Goal: Transaction & Acquisition: Purchase product/service

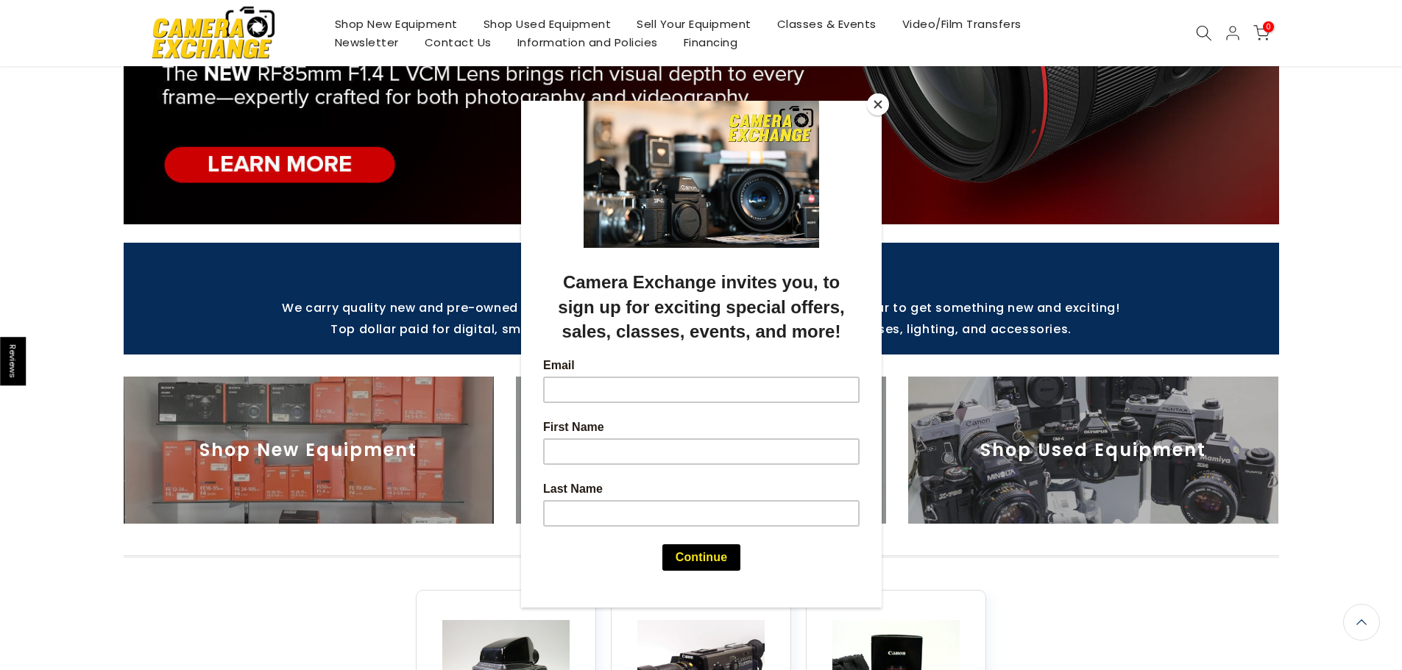
scroll to position [293, 0]
click at [884, 105] on button "Close" at bounding box center [878, 104] width 22 height 22
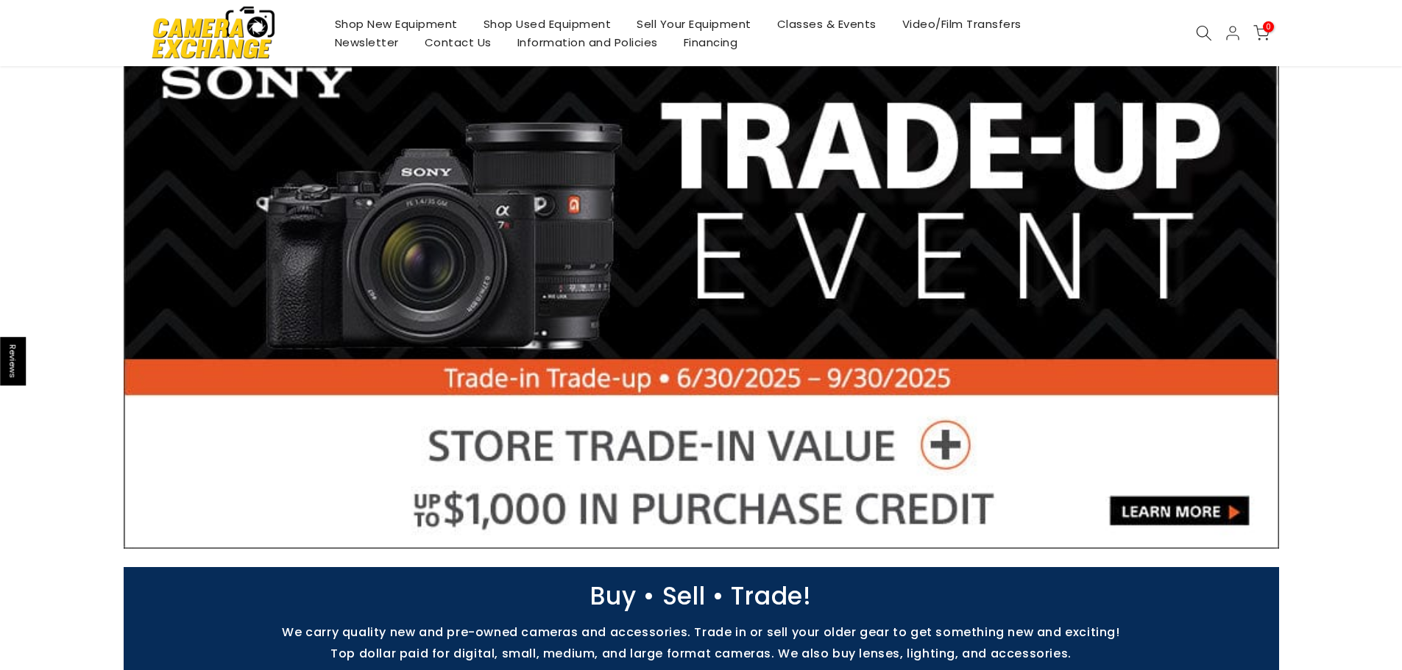
scroll to position [441, 0]
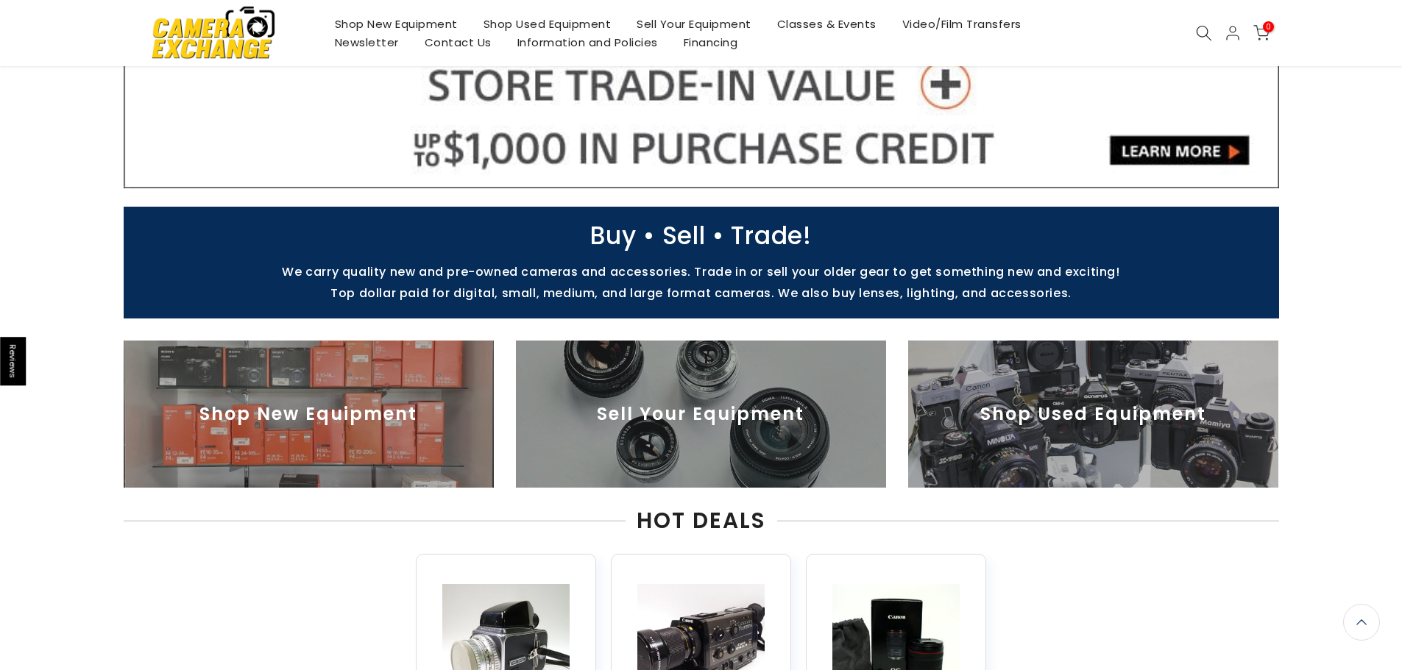
click at [322, 408] on img at bounding box center [309, 414] width 370 height 147
click at [1096, 402] on img at bounding box center [1093, 414] width 370 height 147
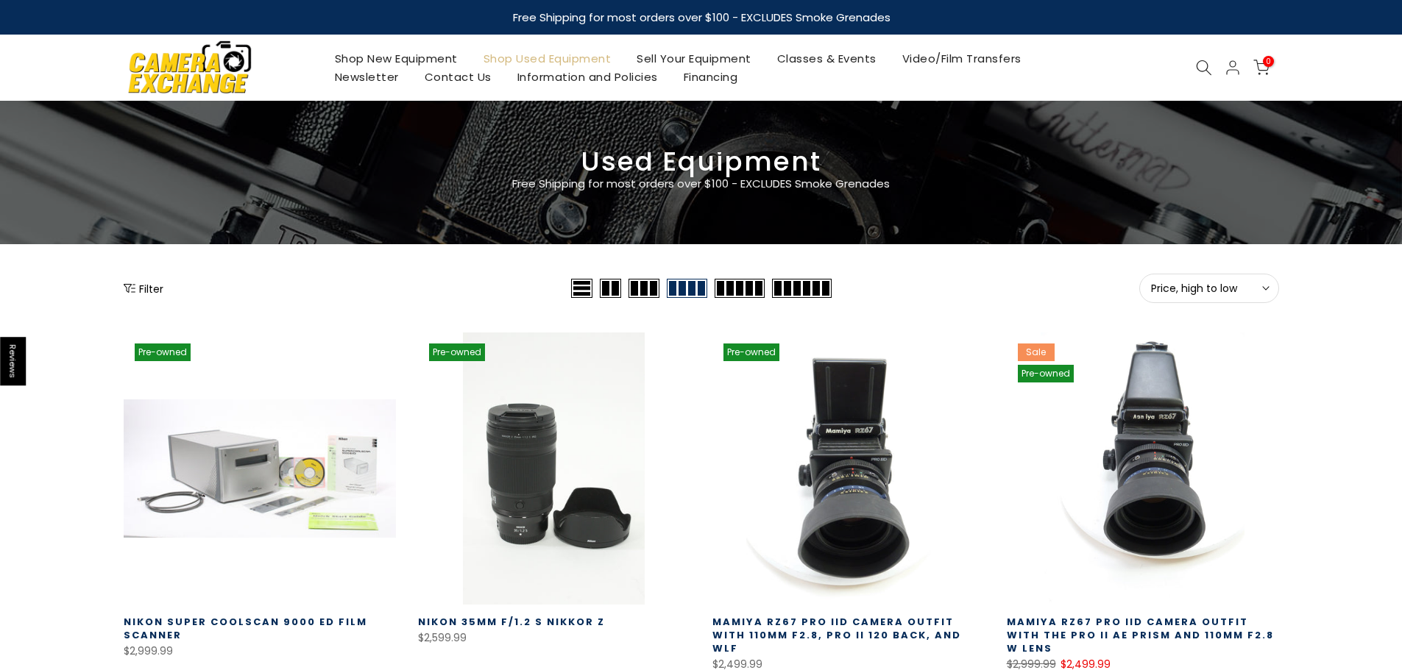
click at [1204, 68] on icon at bounding box center [1204, 68] width 16 height 16
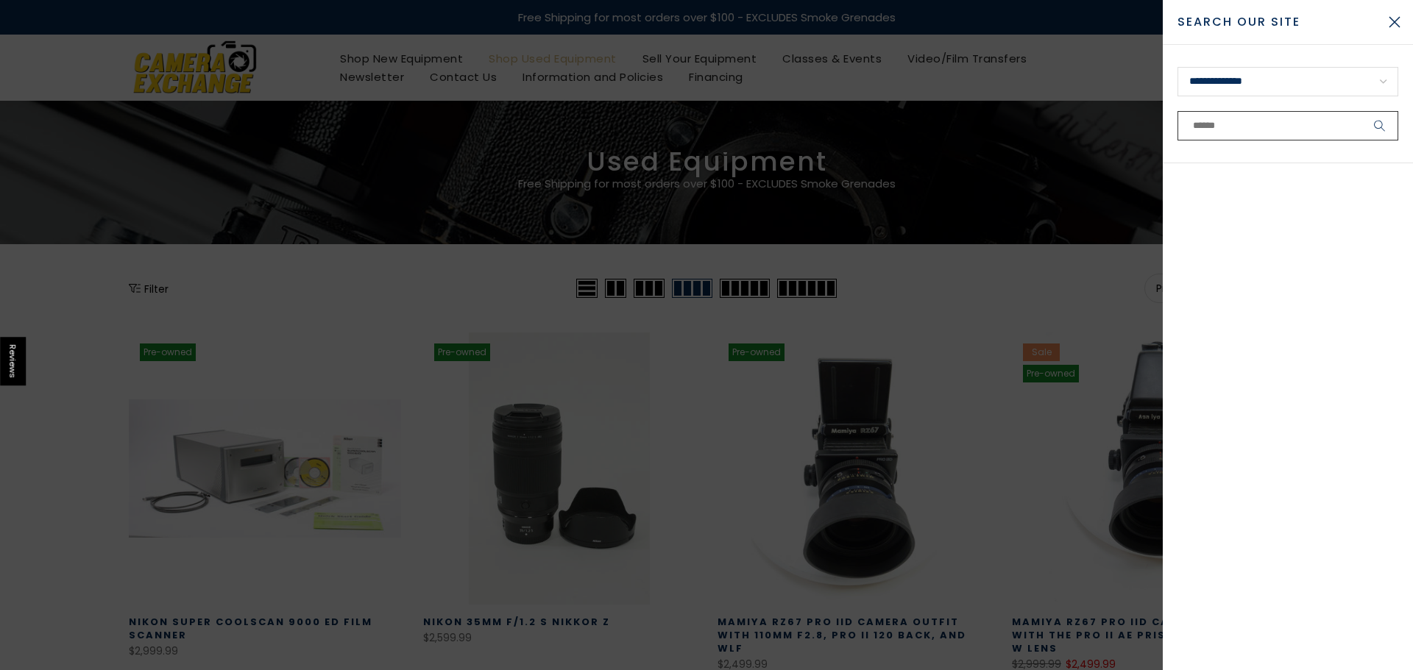
click at [1243, 125] on input "text" at bounding box center [1287, 125] width 221 height 29
paste input "**********"
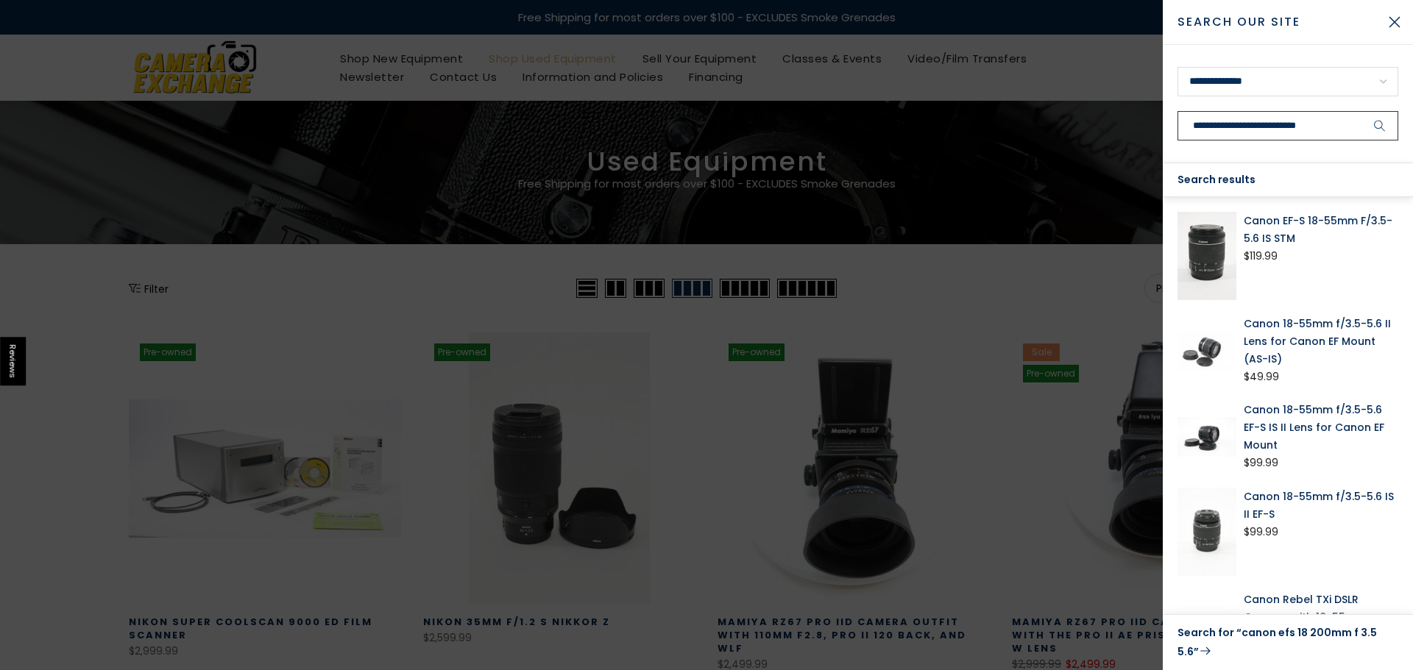
click at [1257, 122] on input "**********" at bounding box center [1287, 125] width 221 height 29
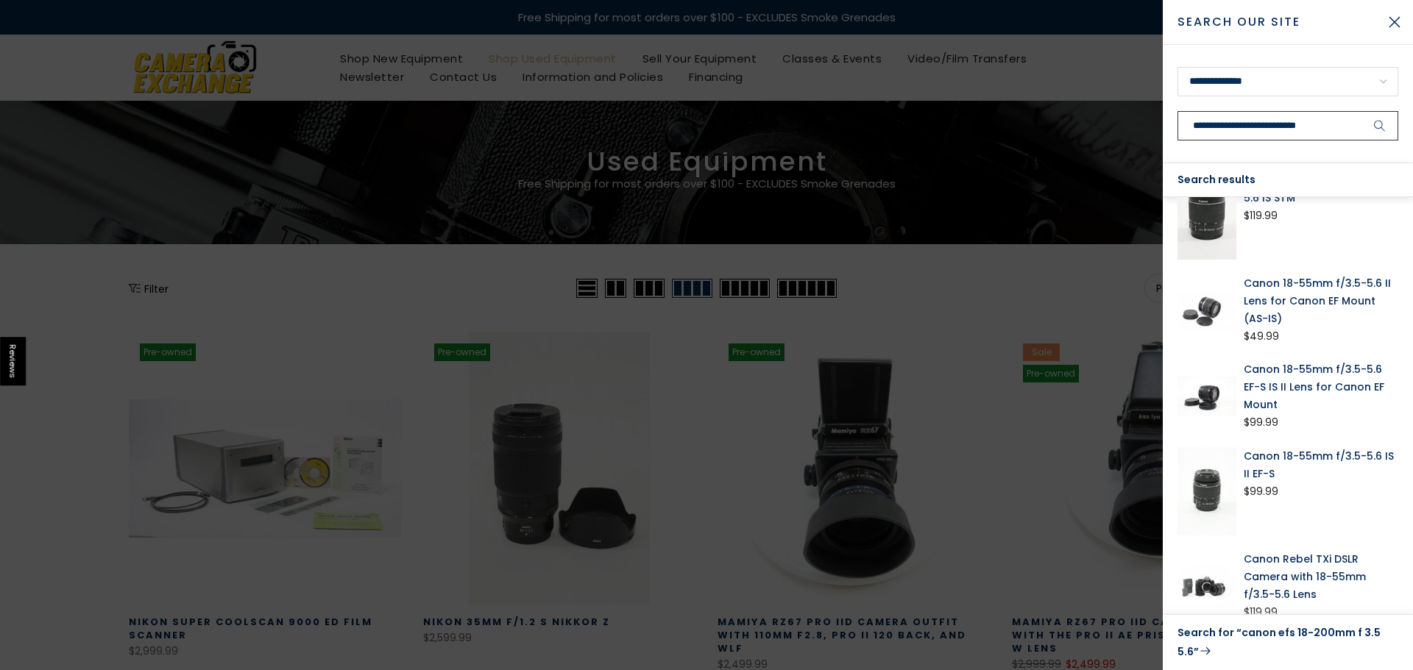
scroll to position [77, 0]
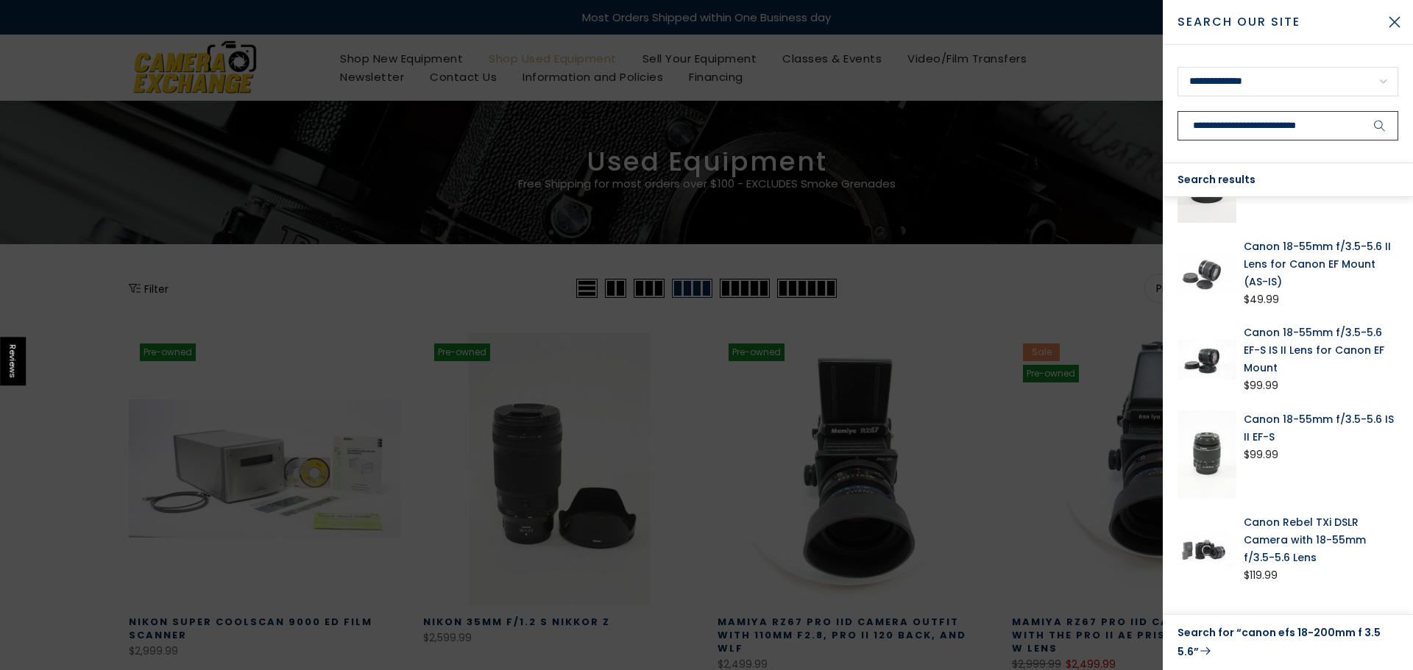
type input "**********"
click at [1270, 632] on link "Search for “canon efs 18-200mm f 3.5 5.6”" at bounding box center [1287, 643] width 221 height 38
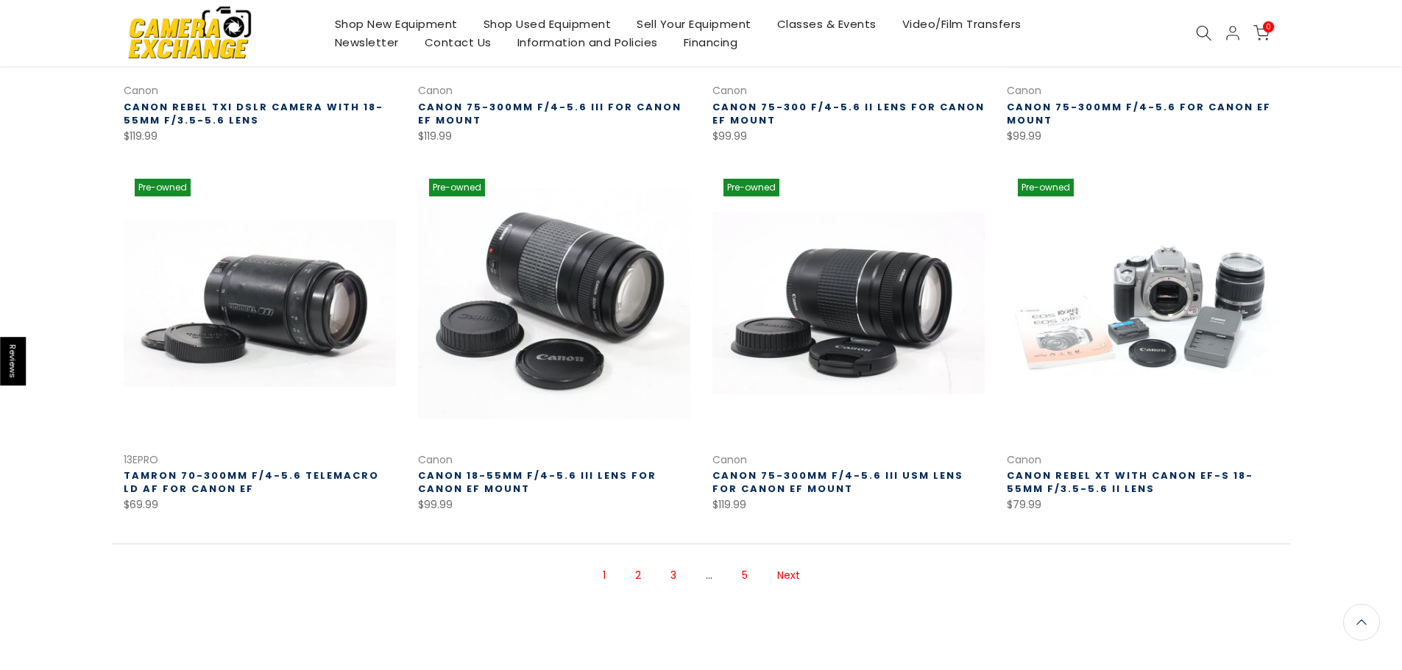
scroll to position [883, 0]
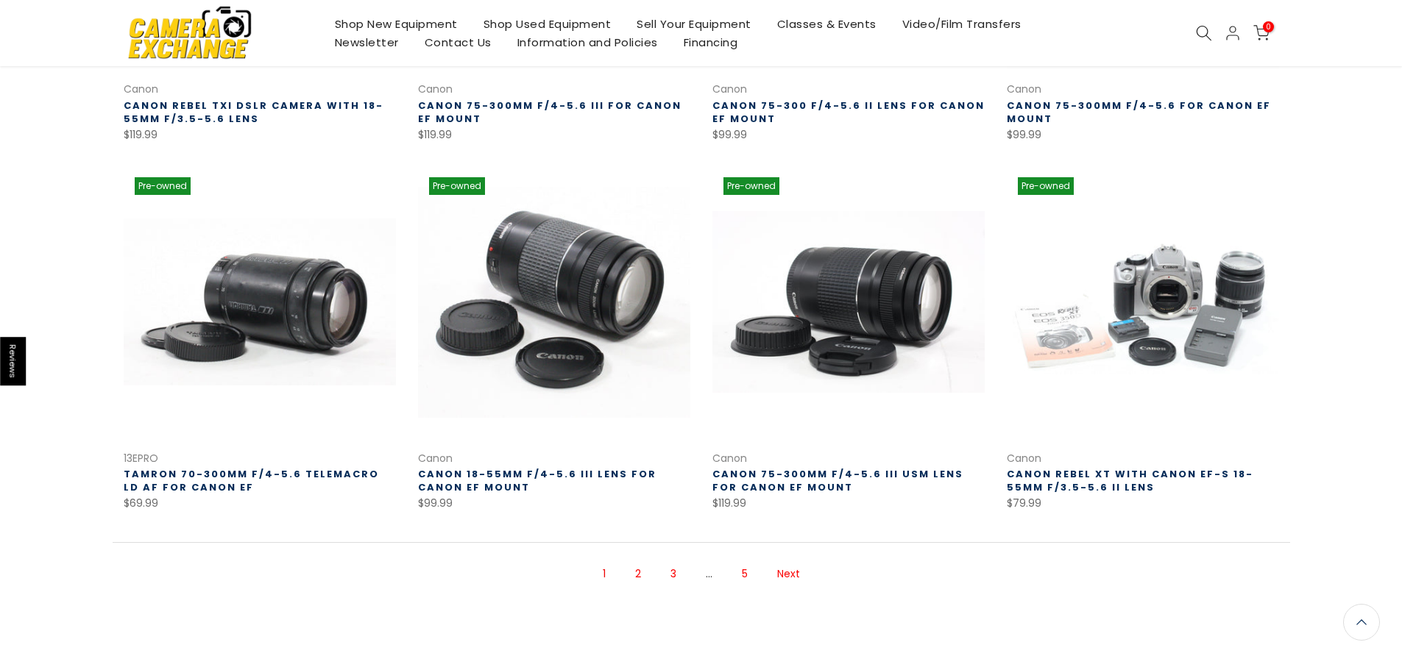
click at [642, 571] on link "2" at bounding box center [638, 574] width 21 height 26
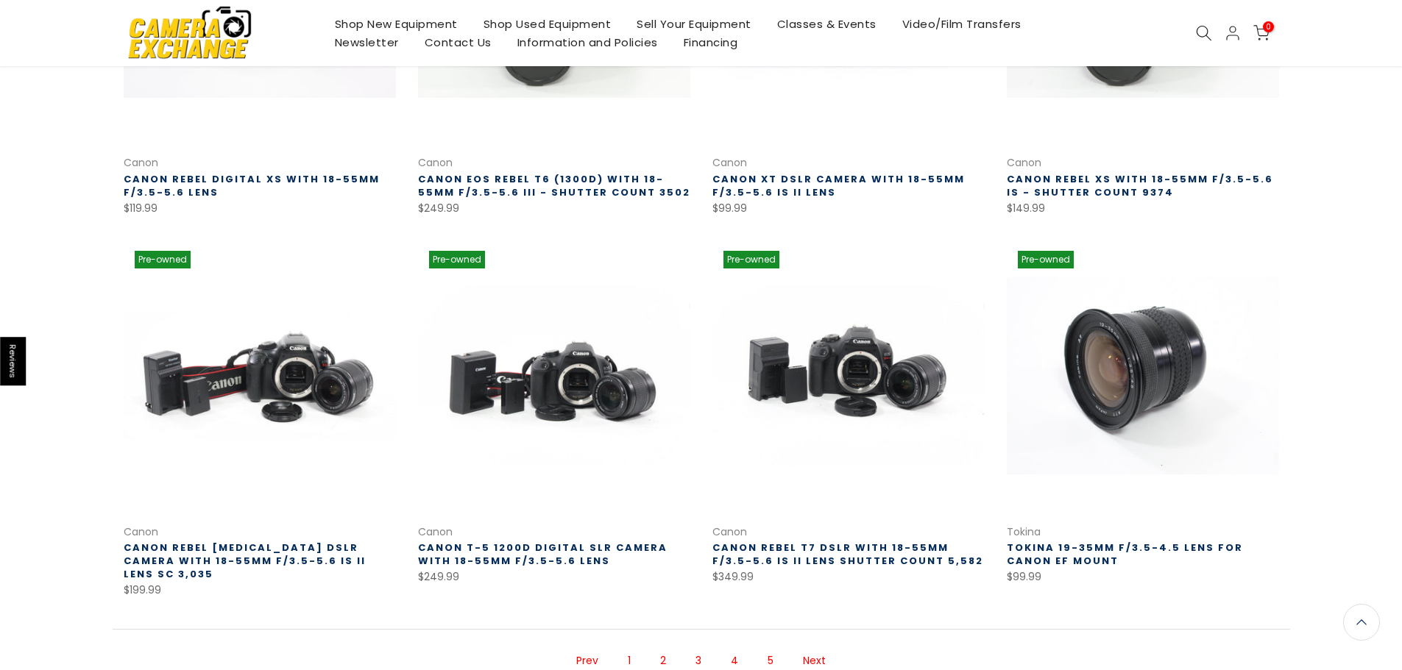
scroll to position [825, 0]
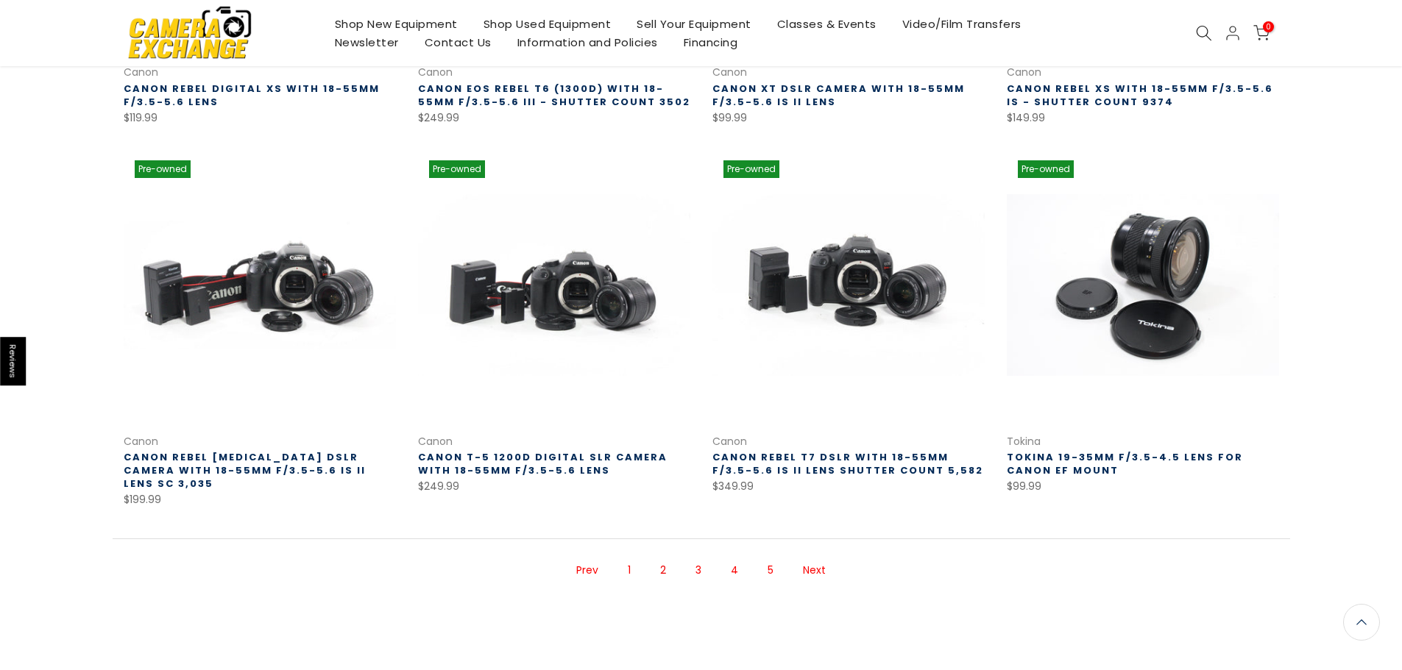
click at [695, 558] on link "3" at bounding box center [698, 571] width 21 height 26
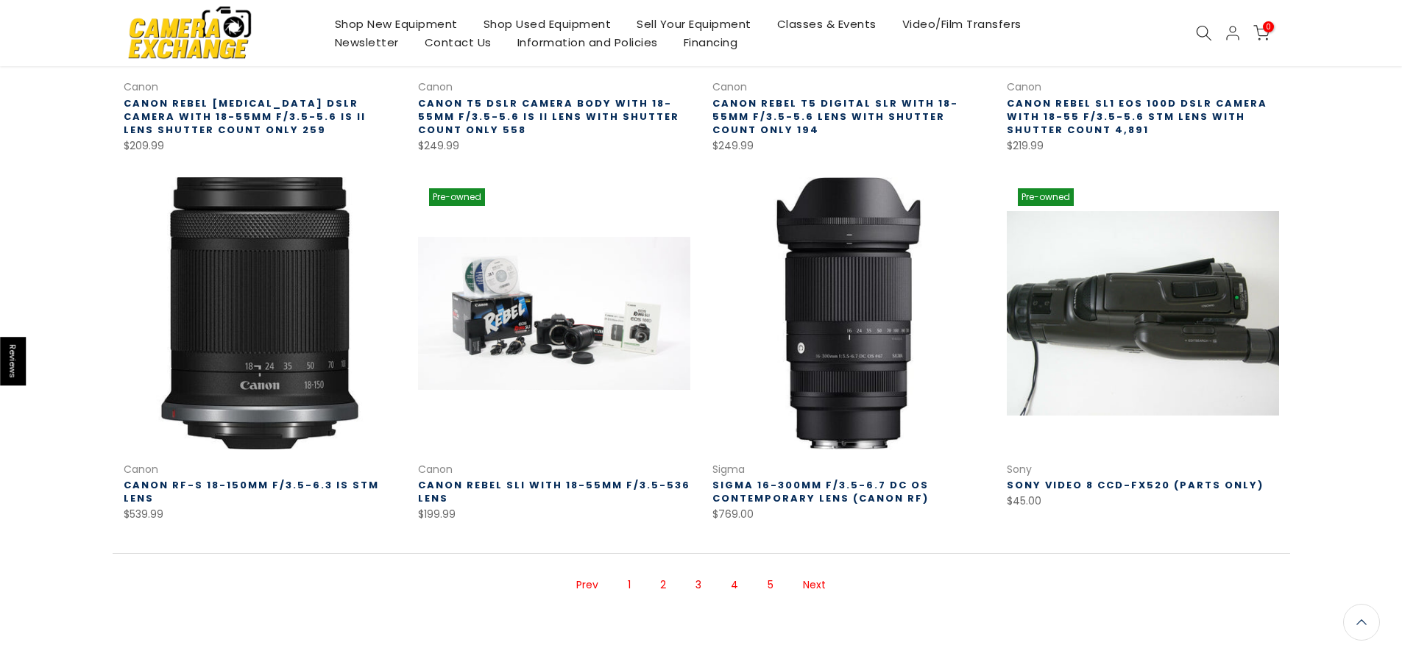
scroll to position [900, 0]
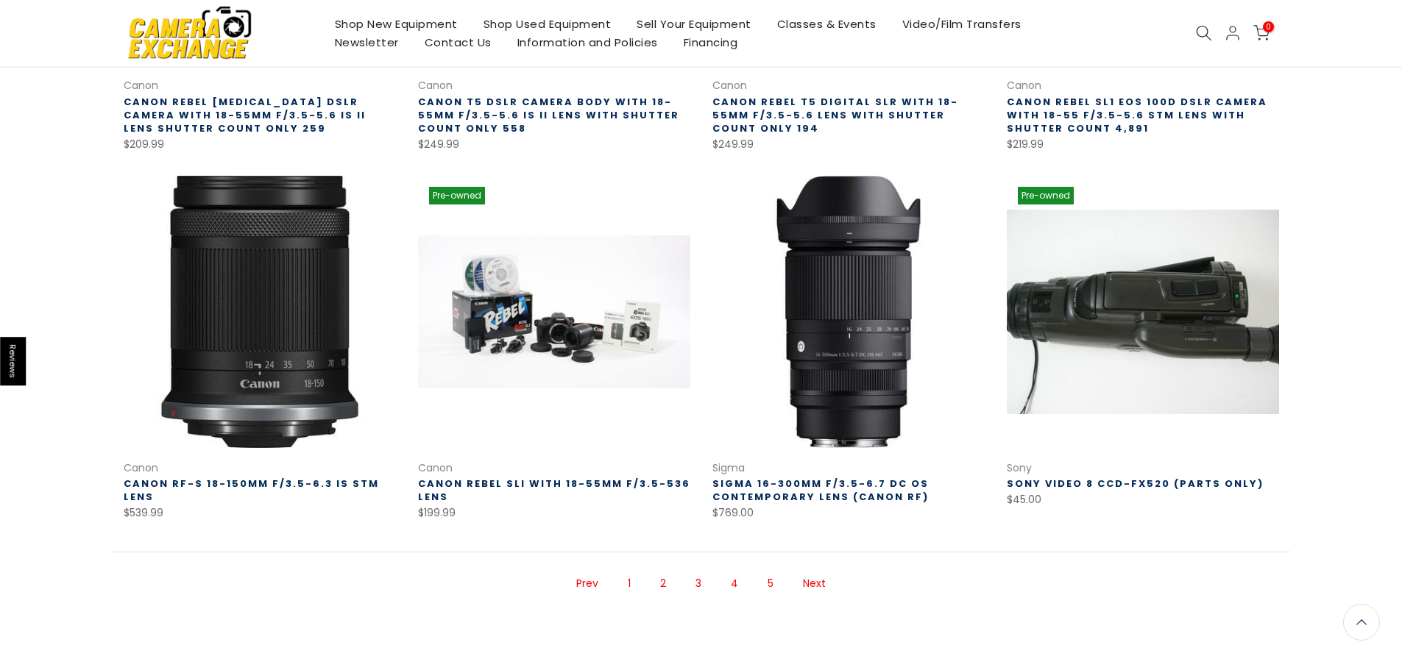
click at [735, 584] on link "4" at bounding box center [734, 584] width 22 height 26
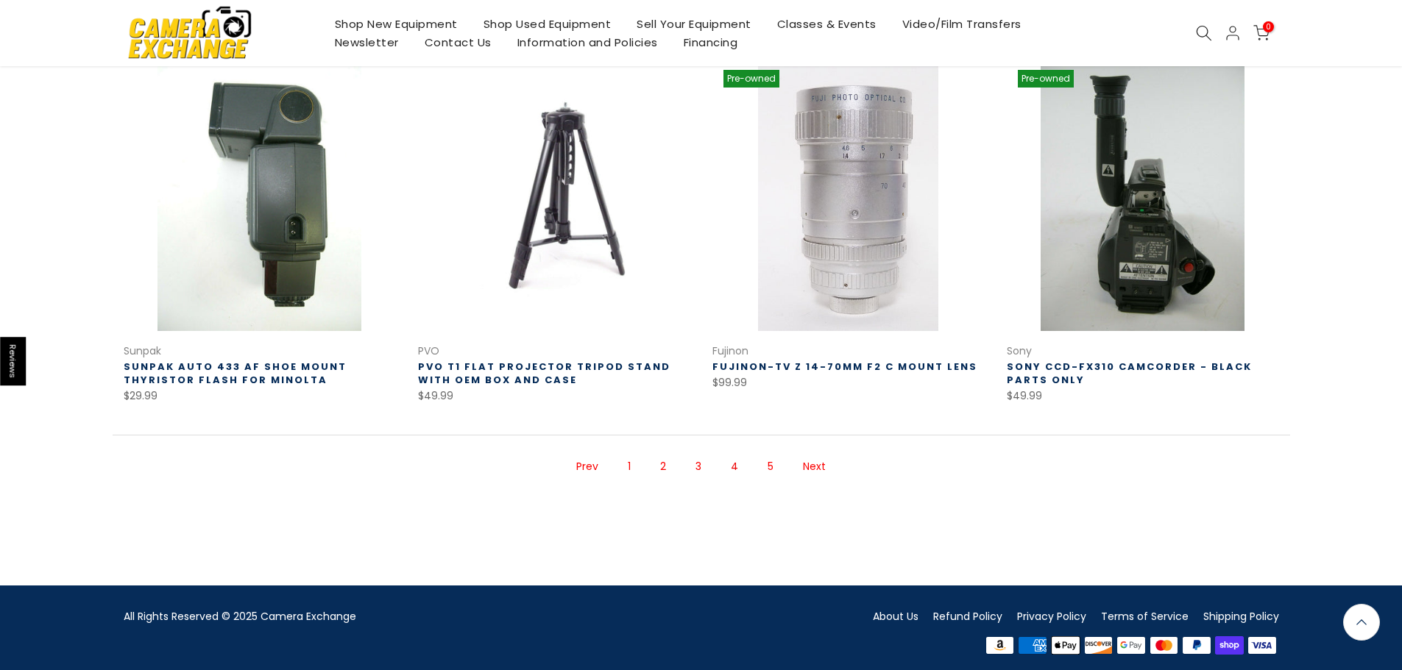
scroll to position [1011, 0]
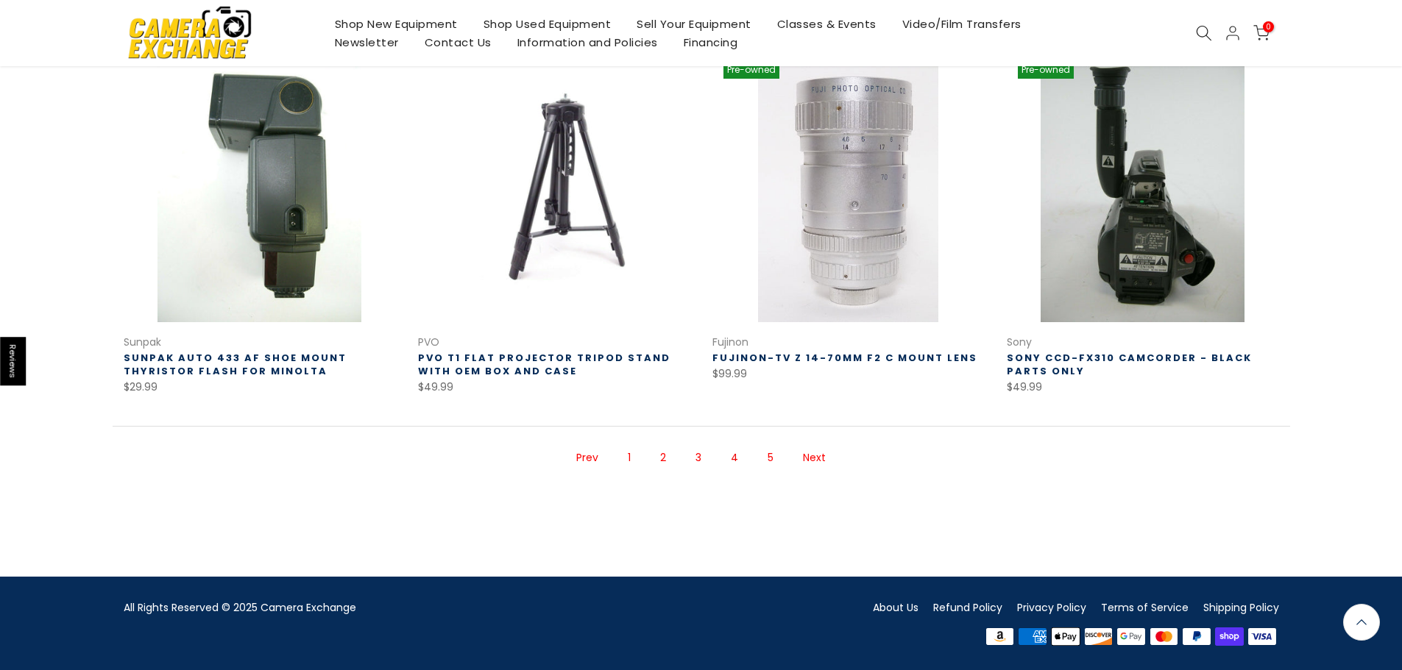
click at [772, 455] on link "5" at bounding box center [770, 458] width 21 height 26
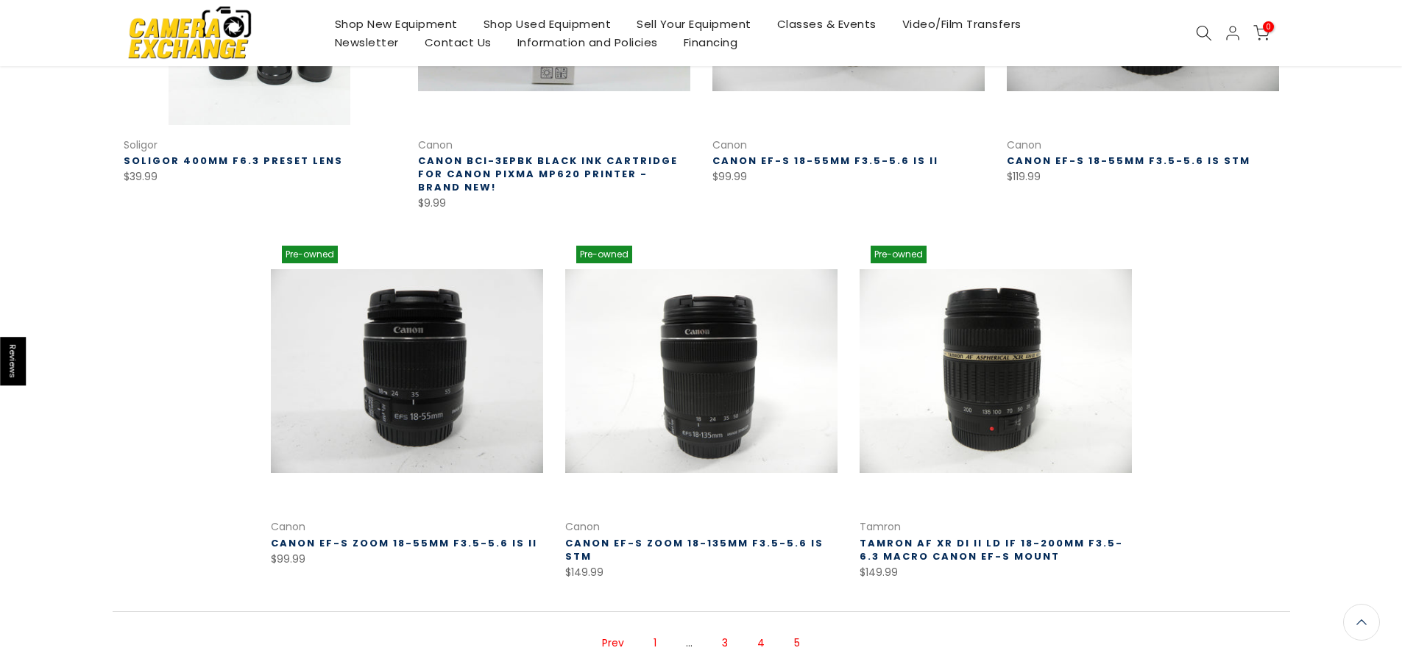
scroll to position [457, 0]
click at [795, 644] on span "5" at bounding box center [797, 644] width 21 height 26
click at [763, 645] on link "4" at bounding box center [761, 644] width 22 height 26
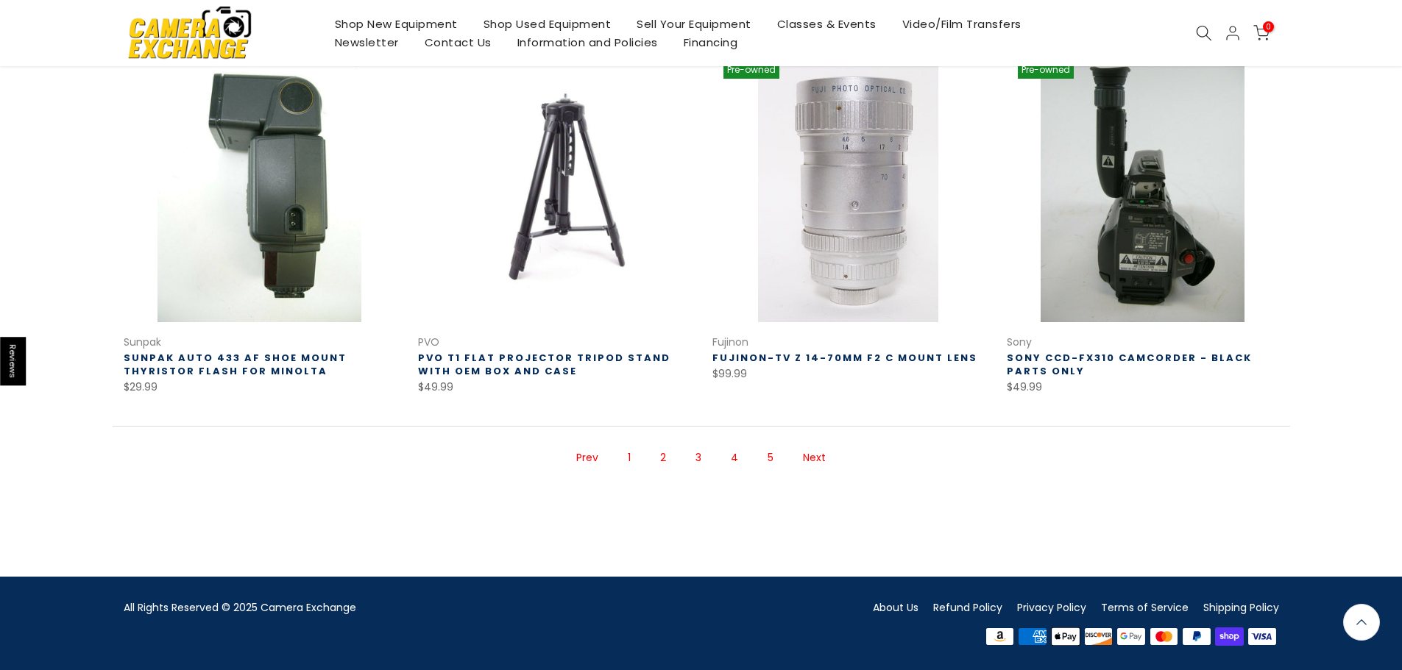
click at [704, 464] on link "3" at bounding box center [698, 458] width 21 height 26
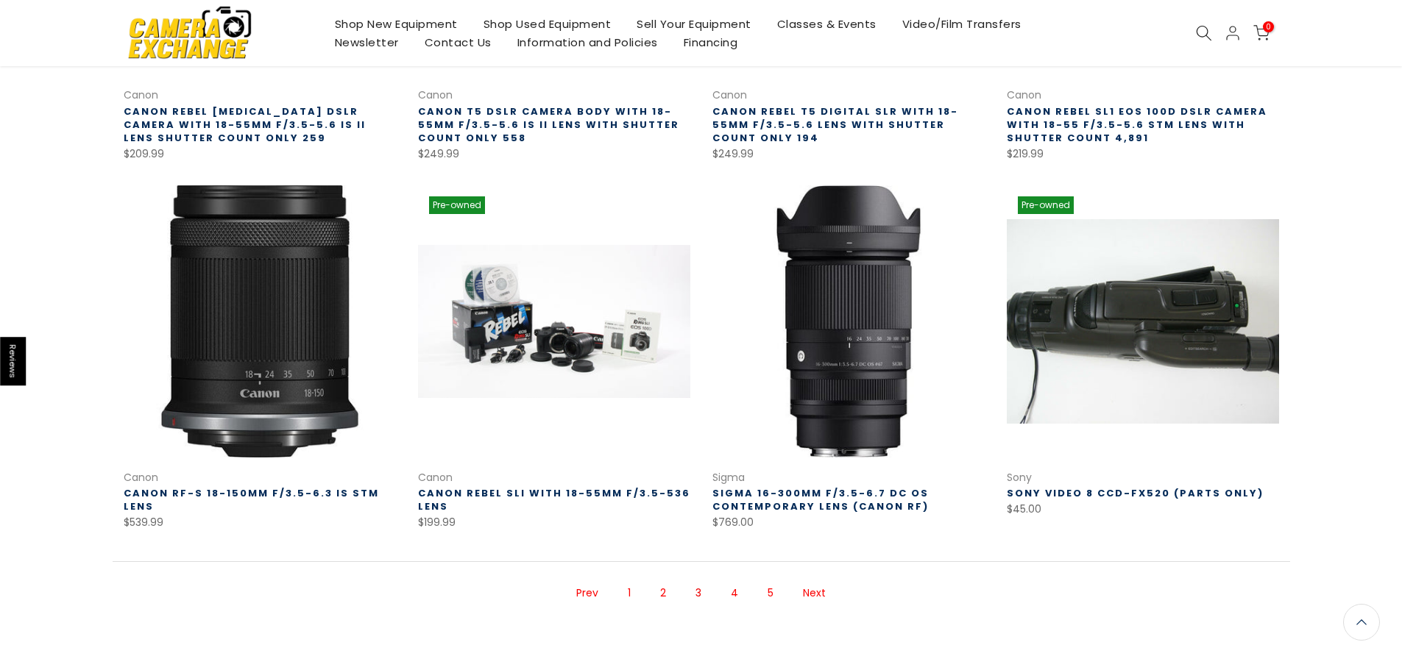
scroll to position [900, 0]
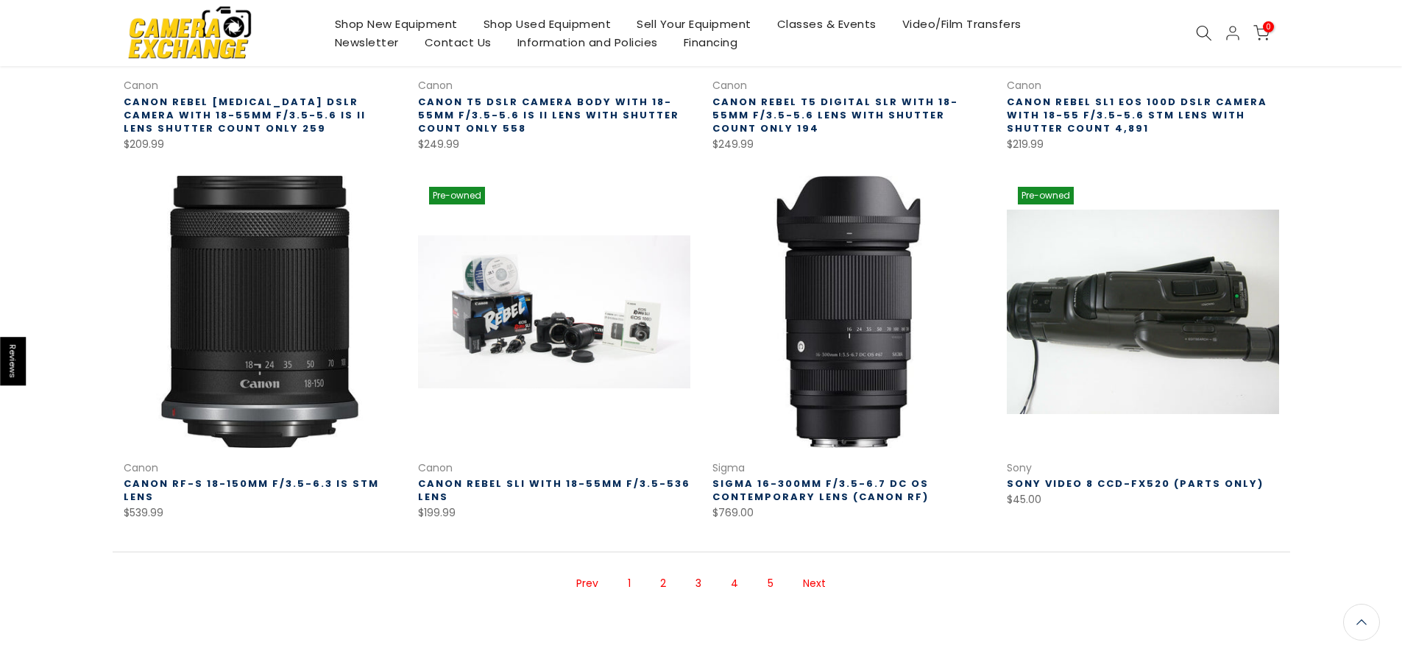
click at [667, 583] on link "2" at bounding box center [663, 584] width 21 height 26
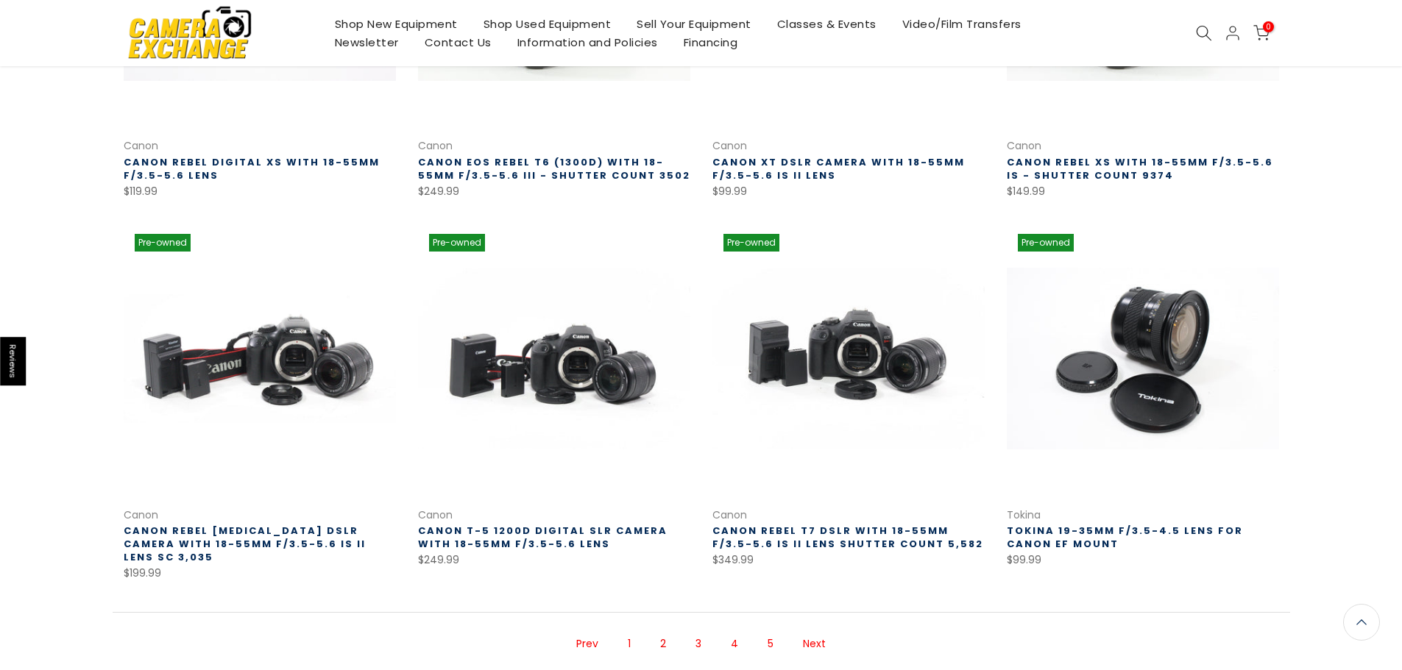
scroll to position [825, 0]
click at [664, 633] on span "2" at bounding box center [663, 644] width 21 height 26
click at [628, 631] on link "1" at bounding box center [629, 644] width 18 height 26
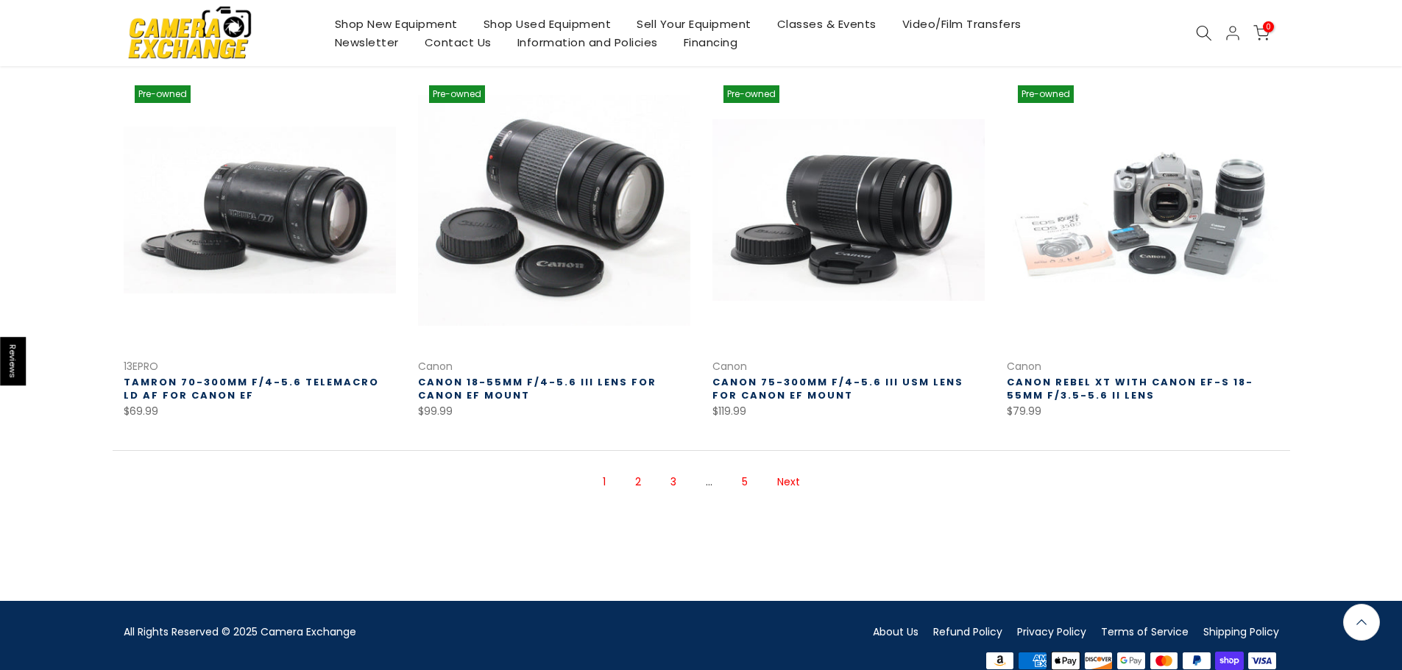
scroll to position [972, 0]
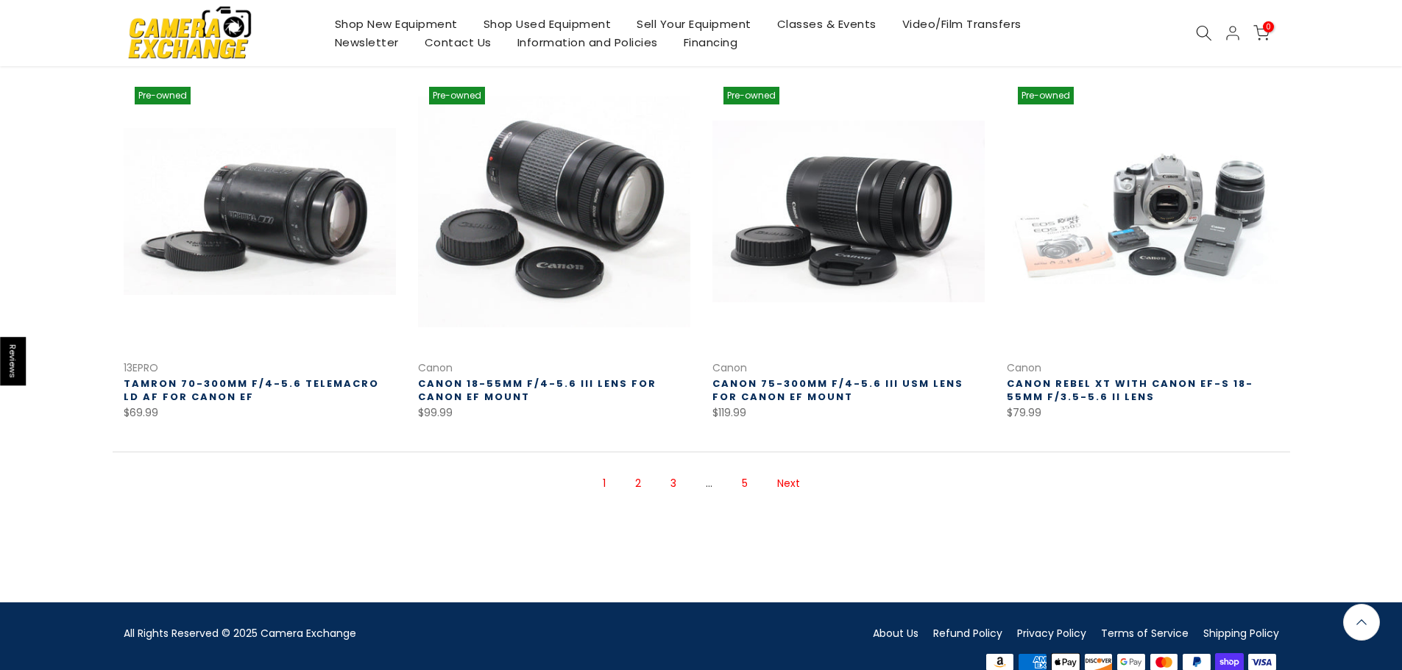
click at [604, 482] on span "1" at bounding box center [604, 484] width 18 height 26
click at [638, 485] on link "2" at bounding box center [638, 484] width 21 height 26
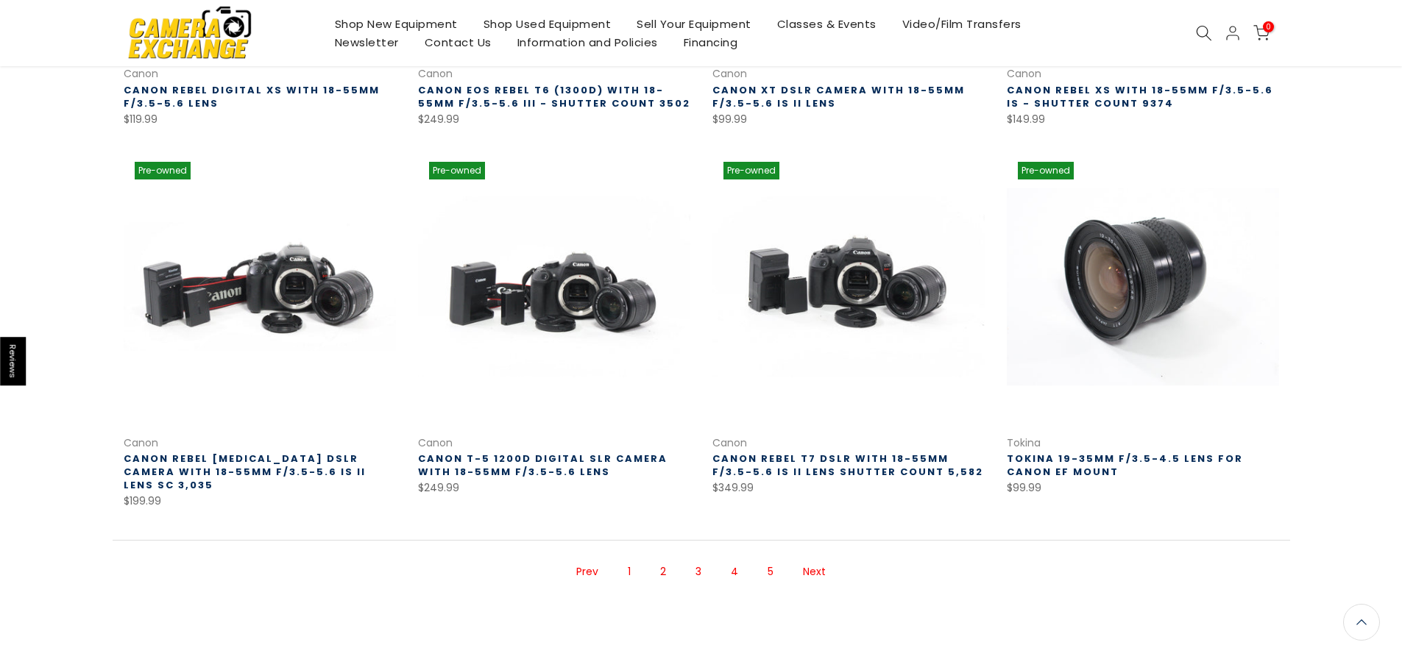
scroll to position [900, 0]
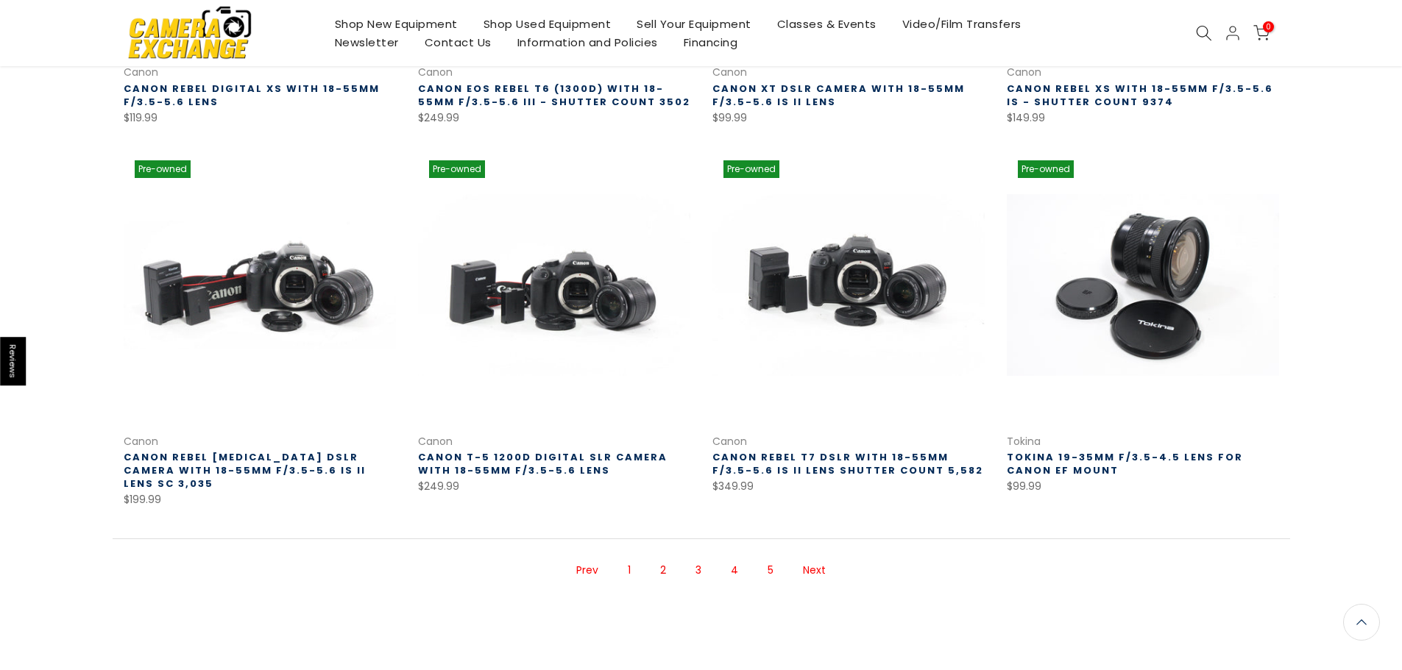
click at [664, 559] on span "2" at bounding box center [663, 571] width 21 height 26
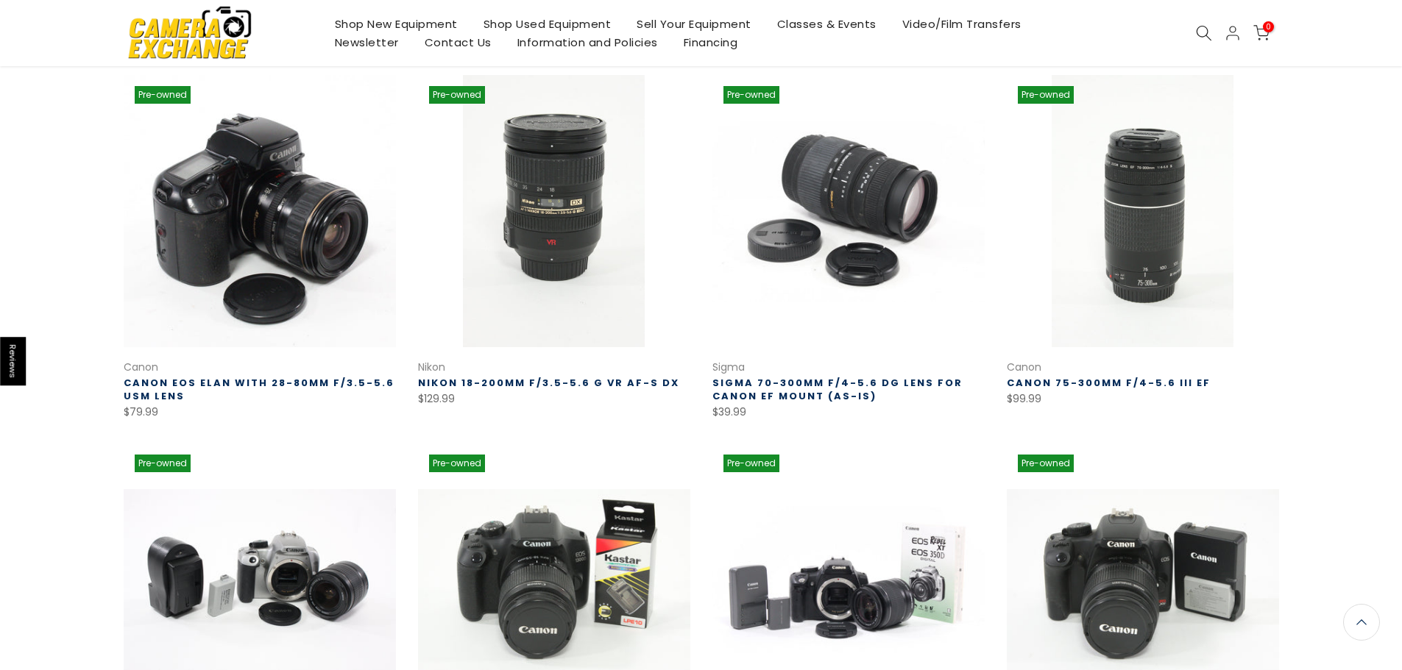
scroll to position [238, 0]
